Goal: Information Seeking & Learning: Learn about a topic

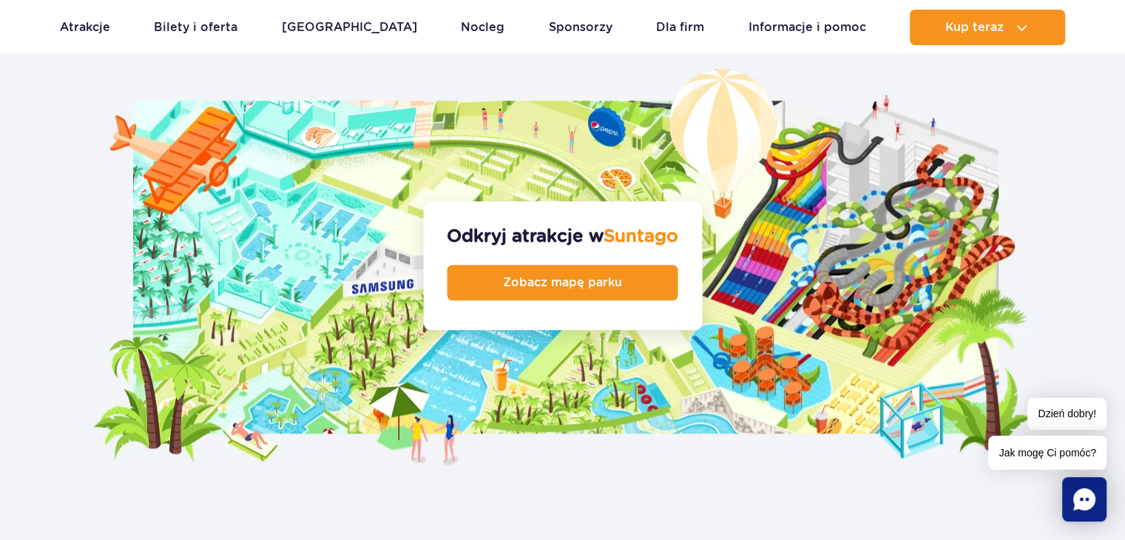
scroll to position [1553, 0]
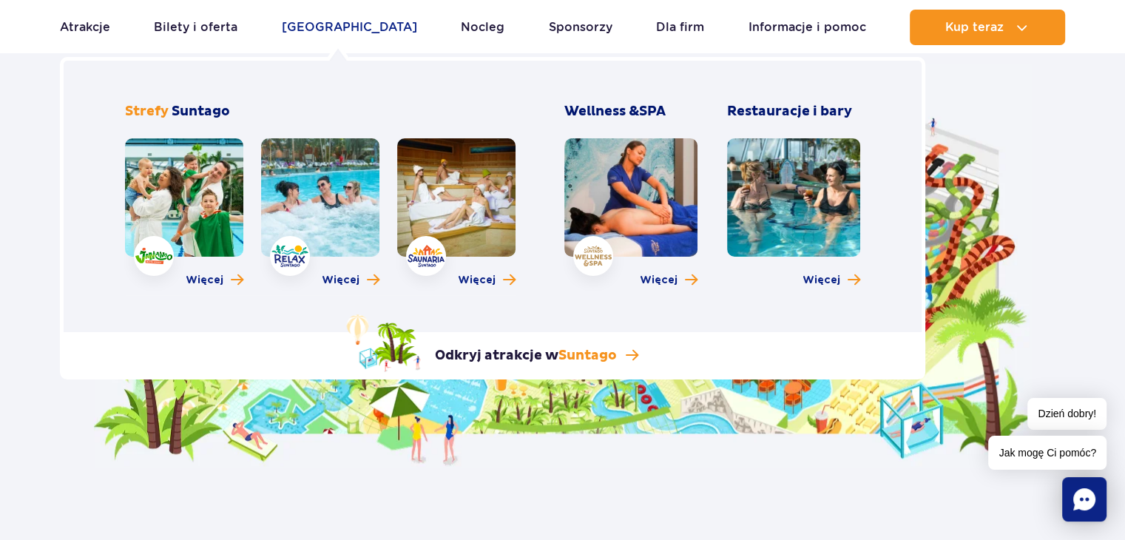
click at [308, 25] on link "[GEOGRAPHIC_DATA]" at bounding box center [349, 27] width 135 height 35
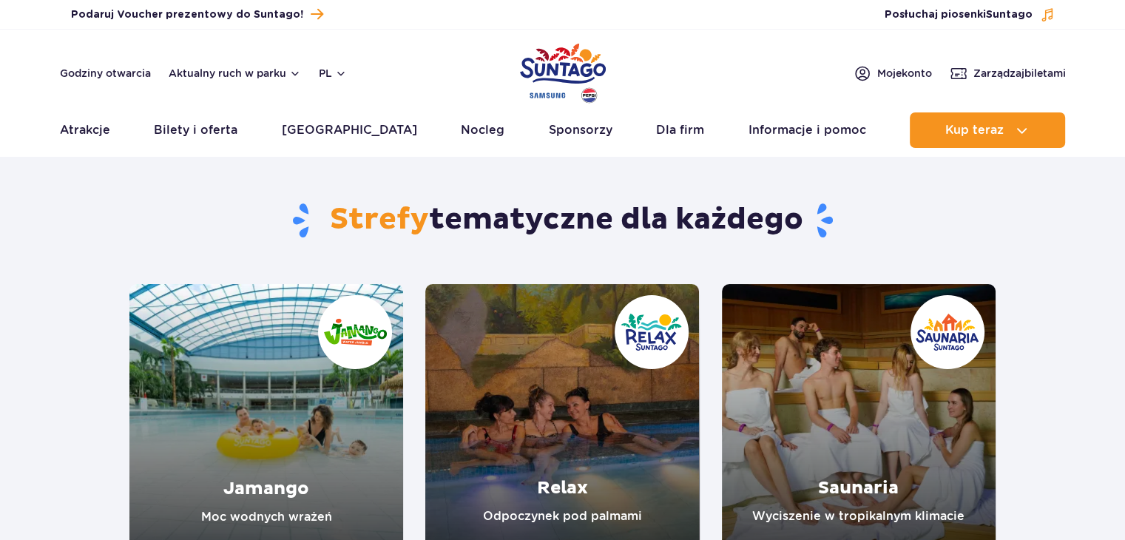
click at [484, 69] on div "Godziny otwarcia Aktualny ruch w parku pl PL EN UA Moje konto Zarządzaj biletami" at bounding box center [563, 73] width 1006 height 18
click at [556, 64] on img "Park of Poland" at bounding box center [563, 73] width 86 height 68
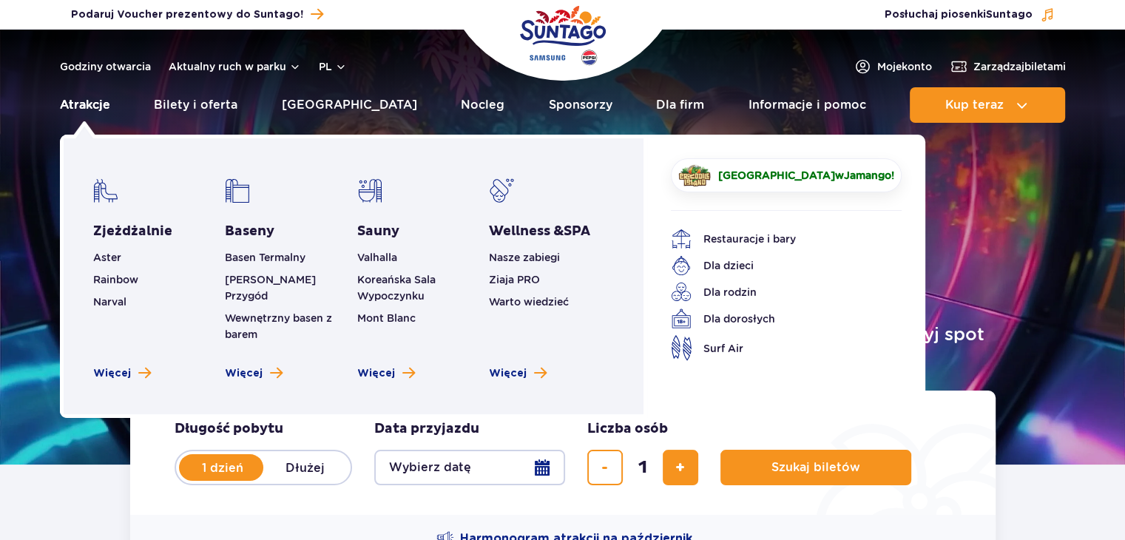
click at [102, 106] on link "Atrakcje" at bounding box center [85, 104] width 50 height 35
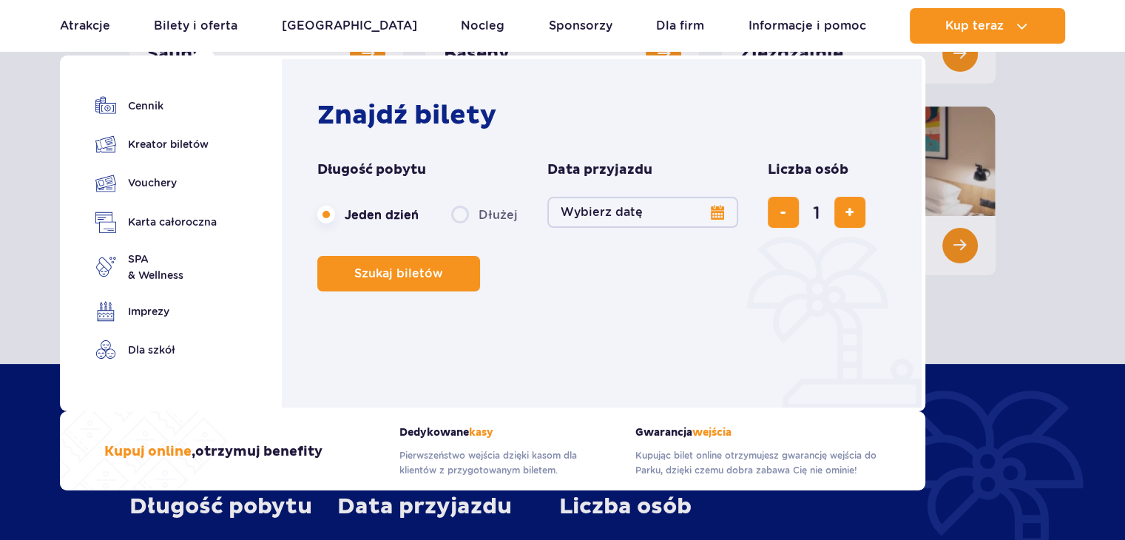
scroll to position [222, 0]
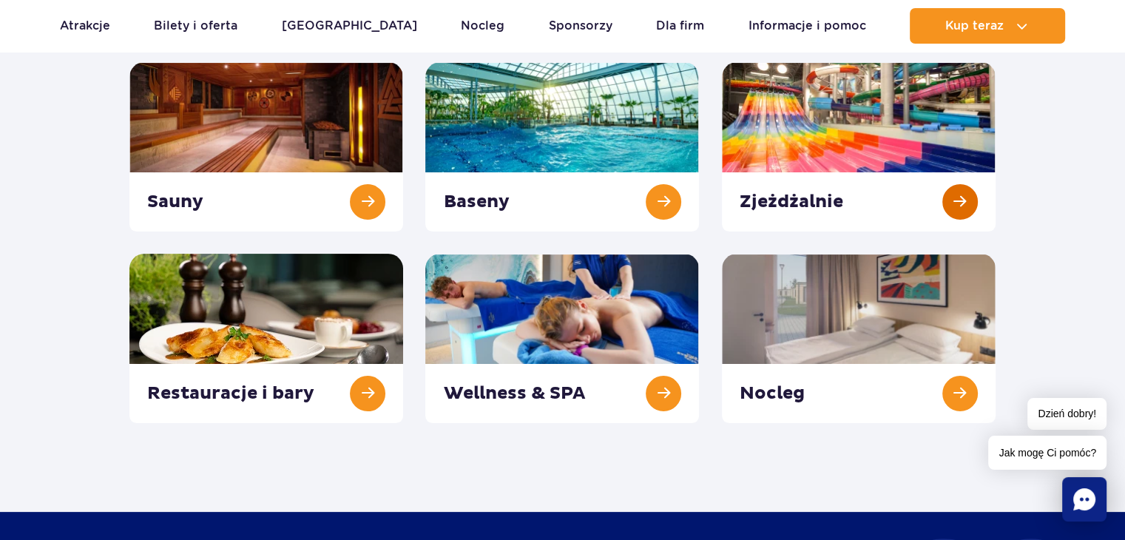
click at [887, 197] on link at bounding box center [859, 146] width 274 height 169
click at [339, 206] on link at bounding box center [266, 146] width 274 height 169
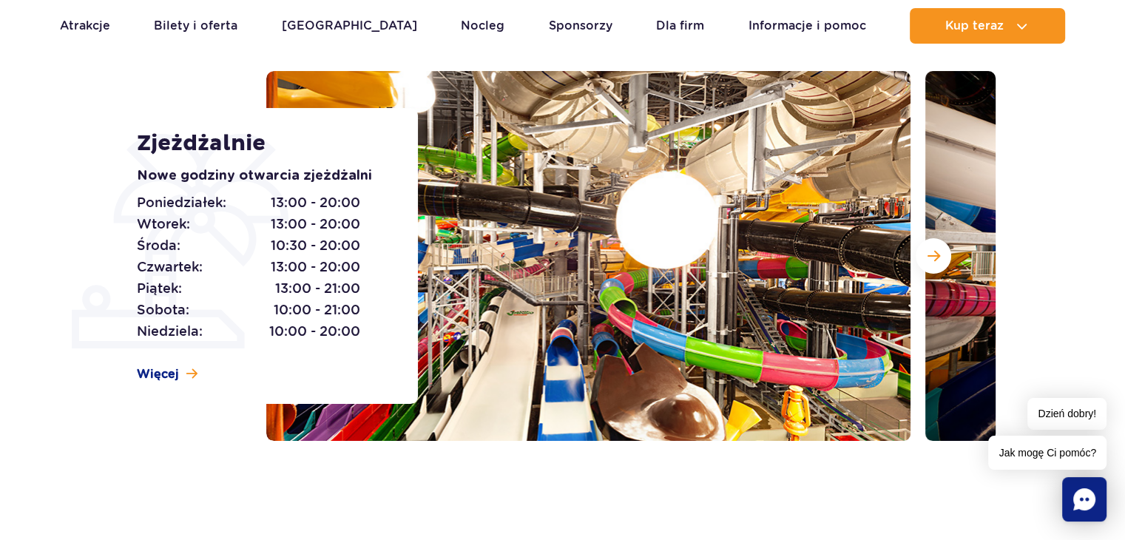
scroll to position [148, 0]
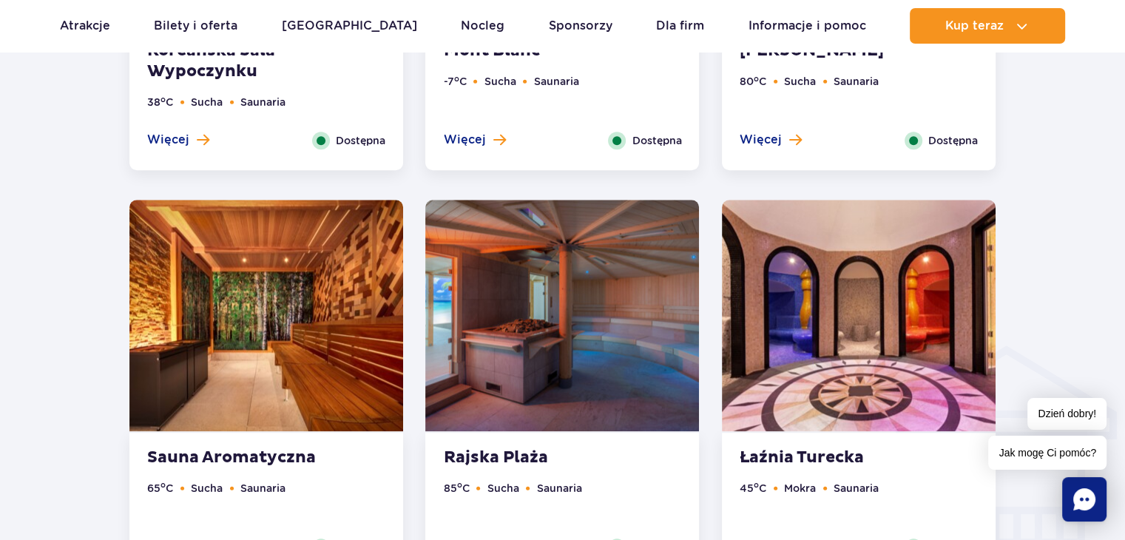
scroll to position [1701, 0]
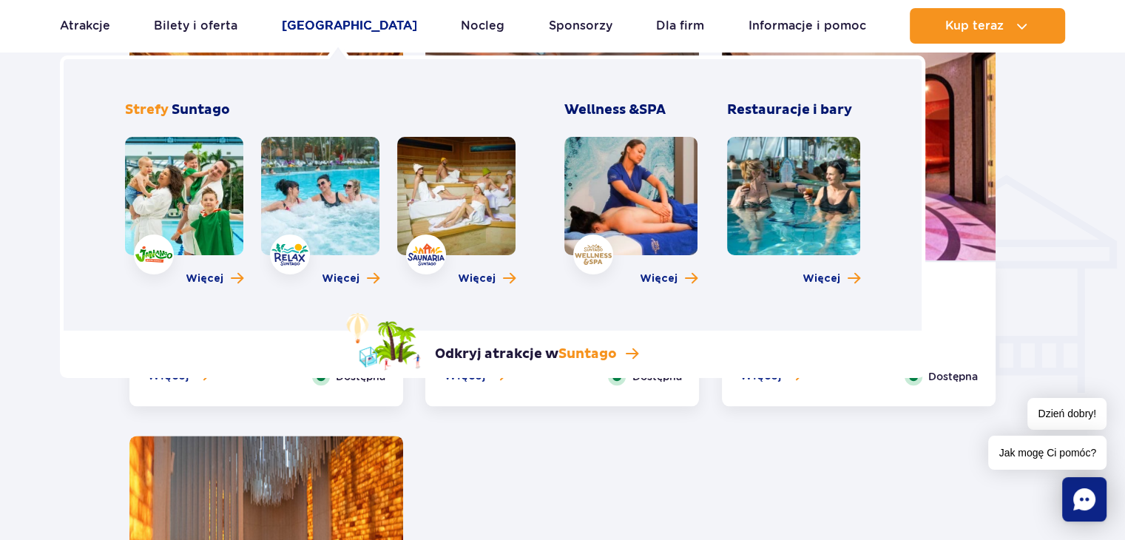
click at [304, 26] on link "[GEOGRAPHIC_DATA]" at bounding box center [349, 25] width 135 height 35
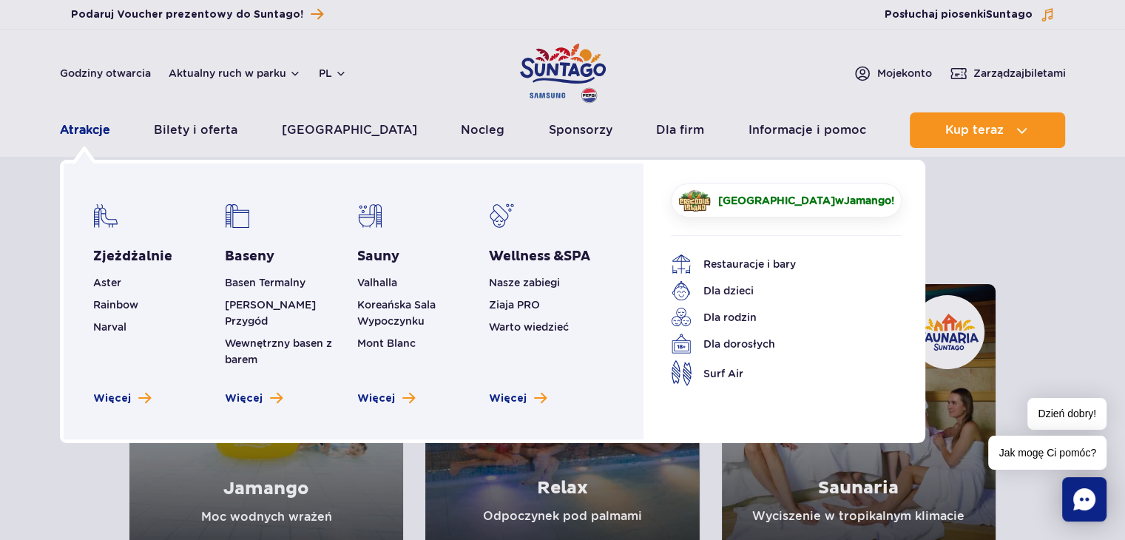
click at [83, 132] on link "Atrakcje" at bounding box center [85, 129] width 50 height 35
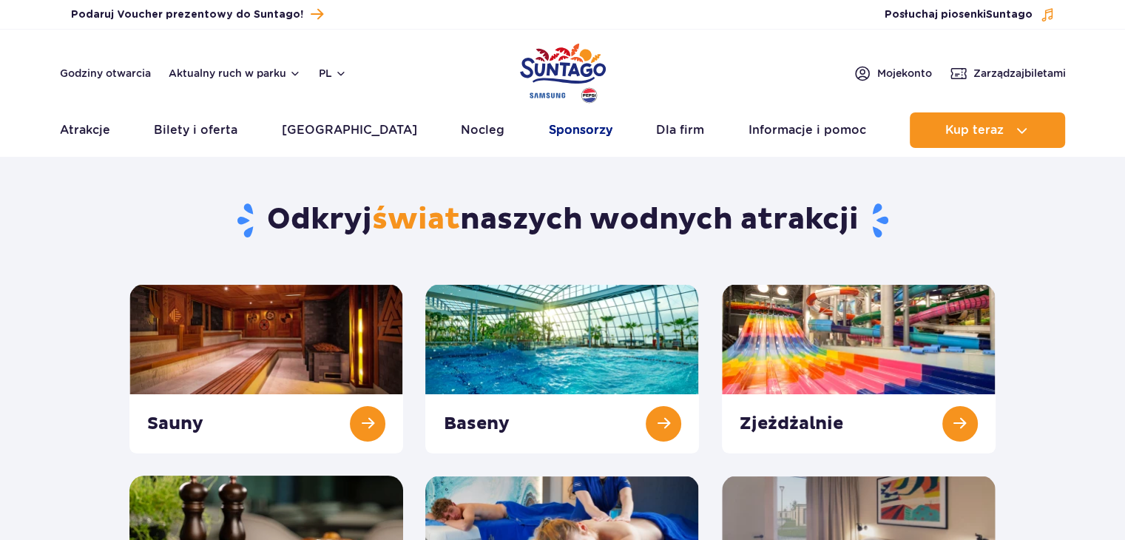
click at [561, 135] on link "Sponsorzy" at bounding box center [581, 129] width 64 height 35
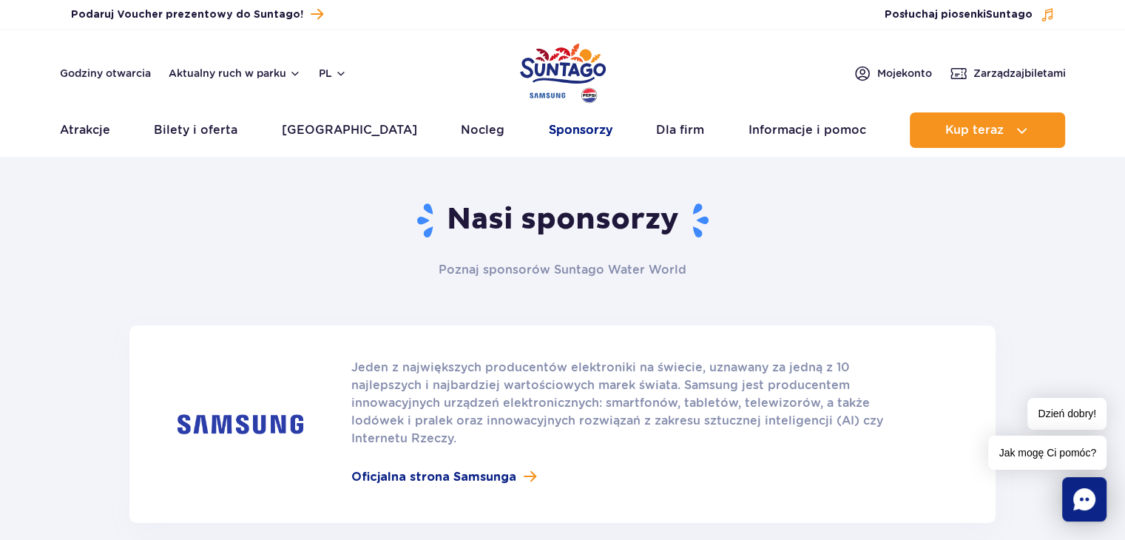
click at [553, 124] on link "Sponsorzy" at bounding box center [581, 129] width 64 height 35
click at [553, 129] on link "Sponsorzy" at bounding box center [581, 129] width 64 height 35
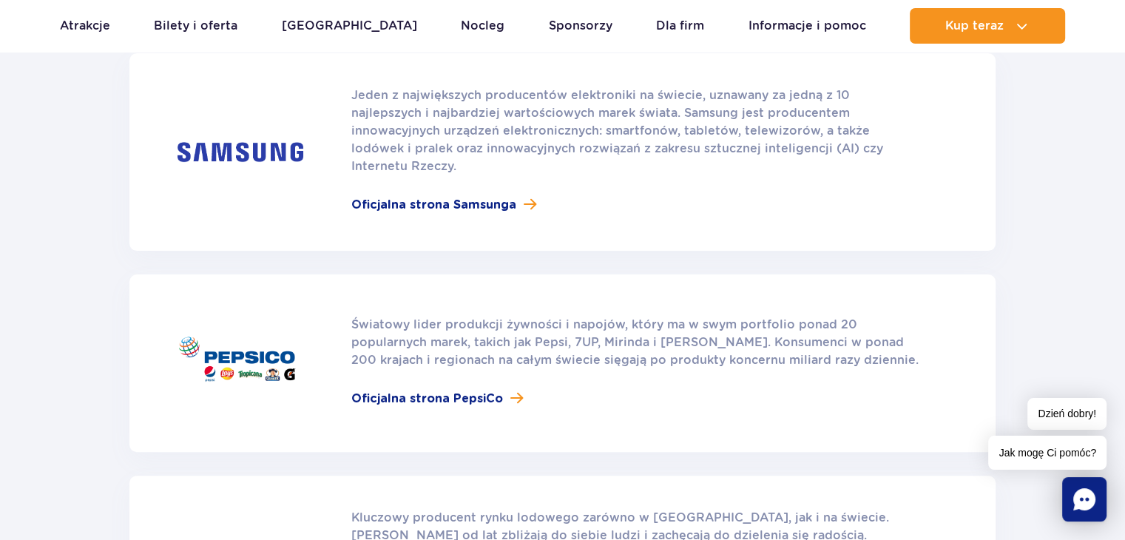
scroll to position [370, 0]
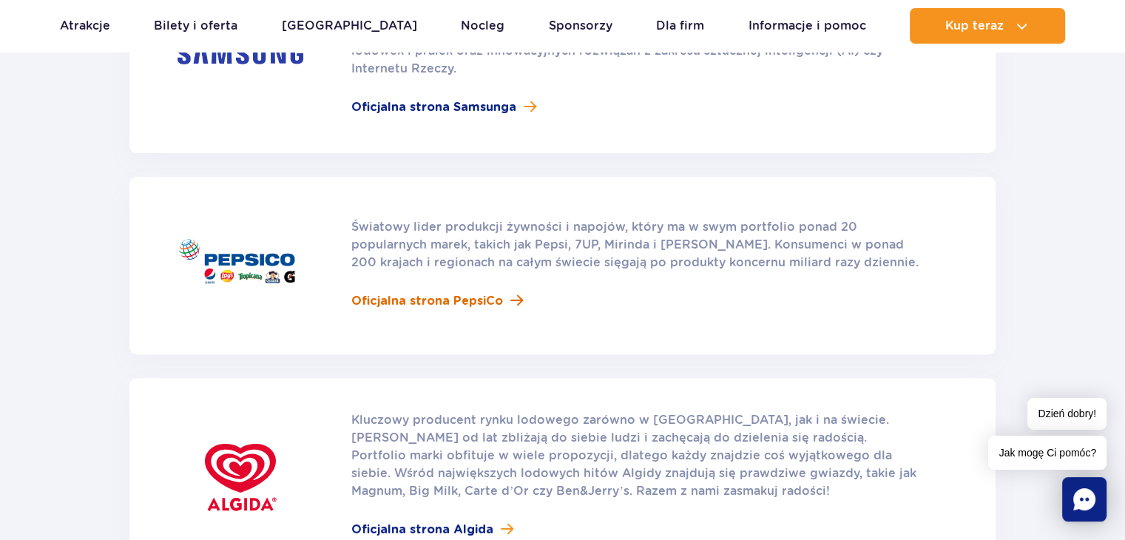
click at [414, 292] on span "Oficjalna strona PepsiCo" at bounding box center [427, 301] width 152 height 18
